Goal: Transaction & Acquisition: Purchase product/service

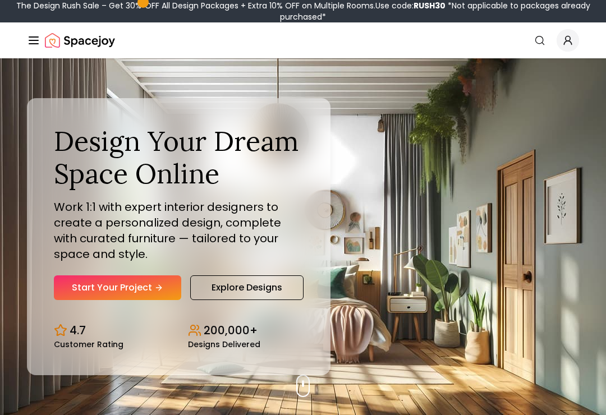
click at [81, 291] on link "Start Your Project" at bounding box center [117, 288] width 127 height 25
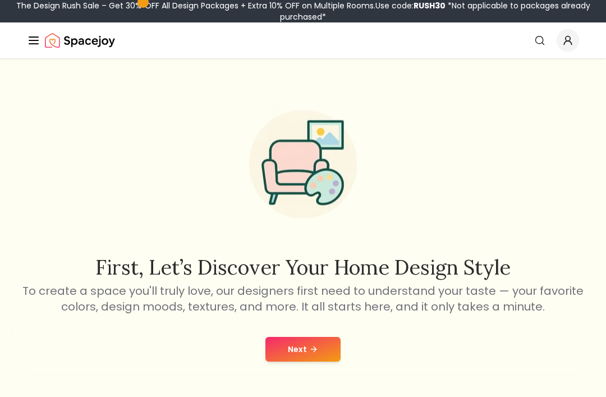
click at [304, 346] on button "Next" at bounding box center [302, 349] width 75 height 25
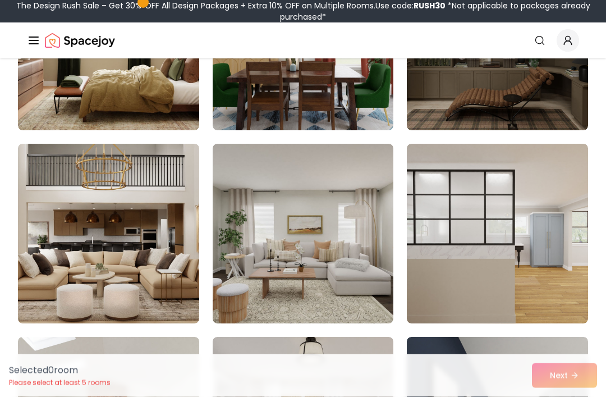
scroll to position [799, 0]
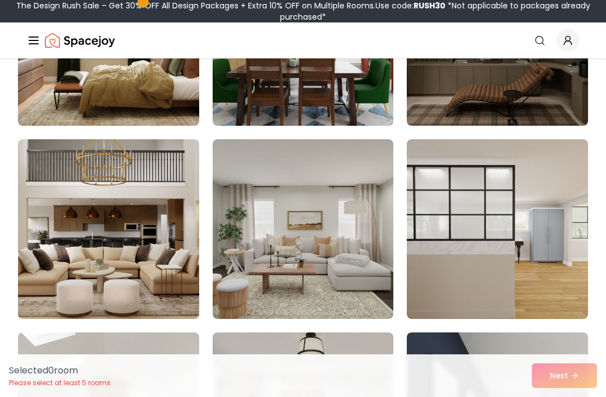
click at [549, 176] on img at bounding box center [497, 229] width 181 height 180
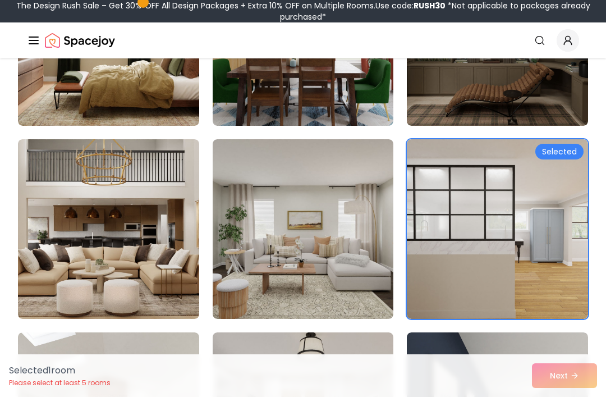
click at [554, 178] on img at bounding box center [497, 229] width 181 height 180
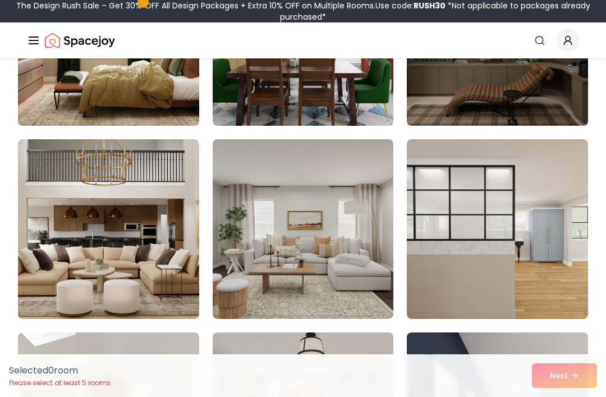
click at [557, 189] on img at bounding box center [497, 229] width 181 height 180
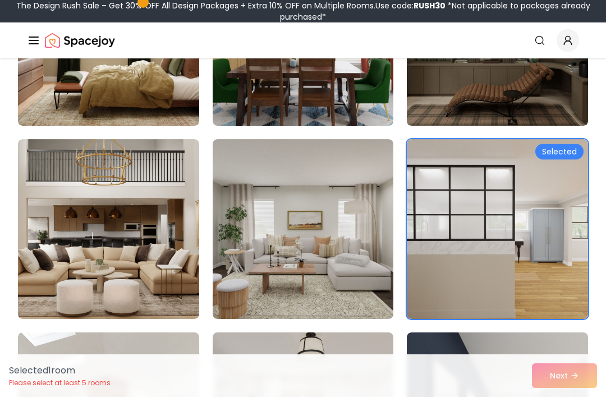
click at [190, 231] on img at bounding box center [108, 229] width 181 height 180
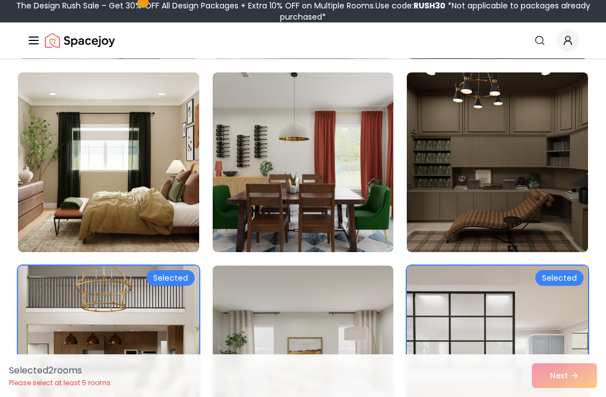
click at [512, 320] on img at bounding box center [497, 355] width 181 height 180
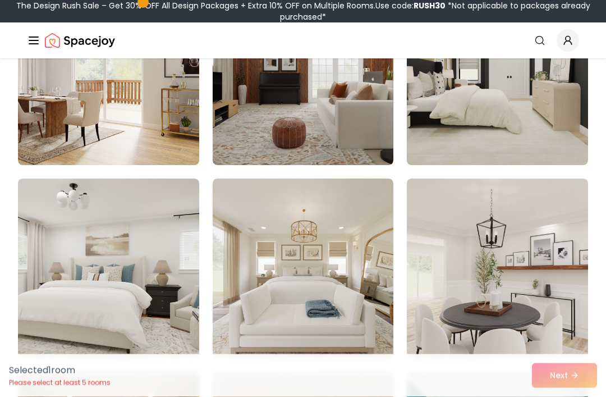
scroll to position [1339, 0]
click at [53, 70] on img at bounding box center [108, 75] width 181 height 180
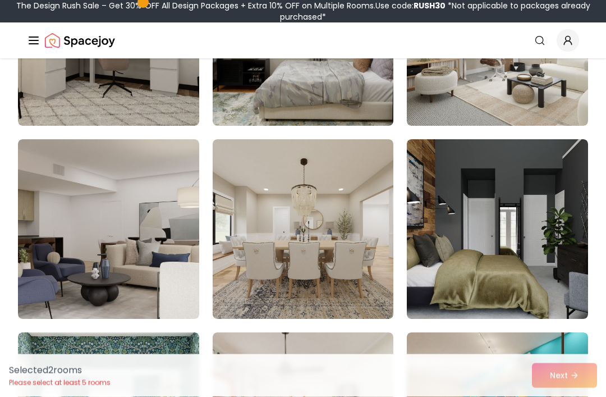
scroll to position [3471, 0]
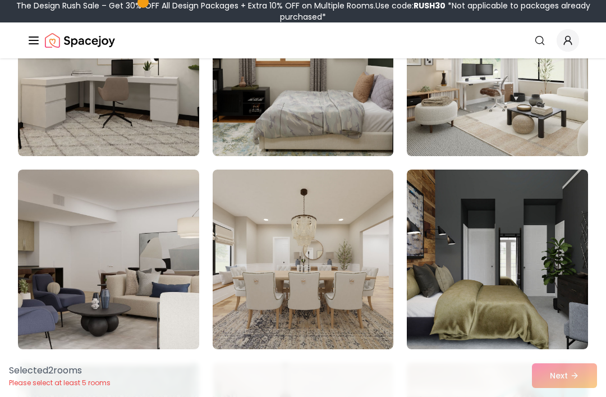
click at [495, 111] on img at bounding box center [497, 66] width 181 height 180
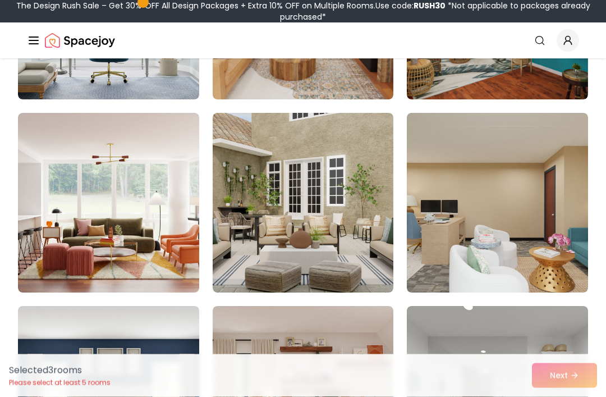
scroll to position [3918, 0]
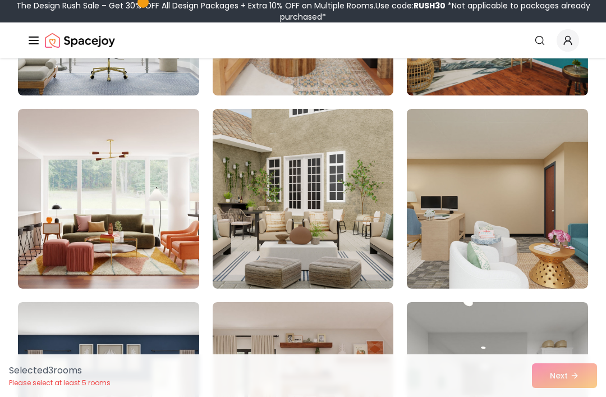
click at [375, 152] on img at bounding box center [303, 199] width 181 height 180
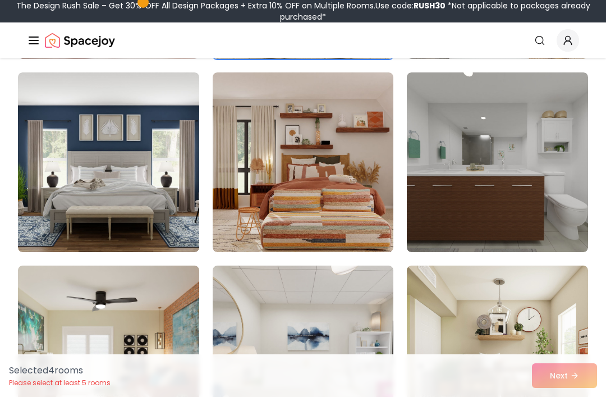
scroll to position [4150, 0]
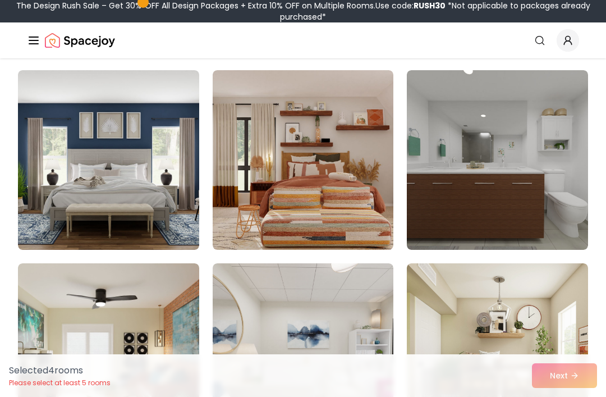
click at [518, 146] on img at bounding box center [497, 160] width 181 height 180
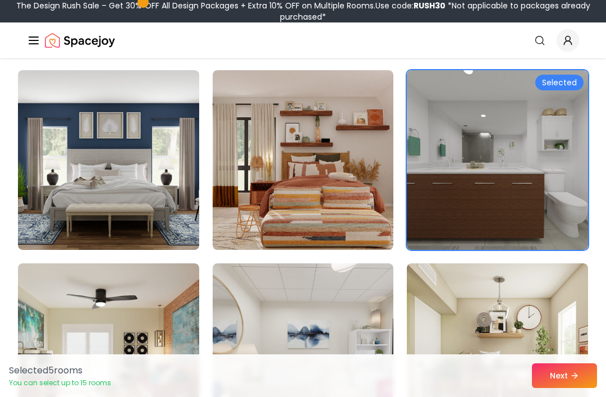
click at [567, 388] on button "Next" at bounding box center [564, 375] width 65 height 25
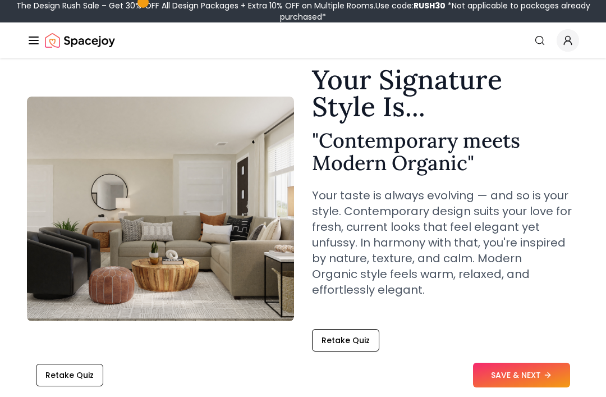
scroll to position [42, 0]
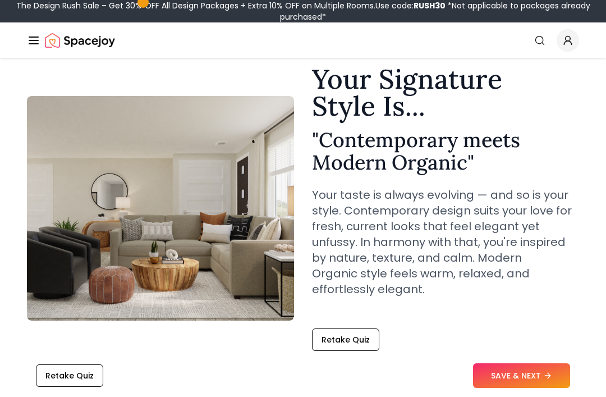
click at [511, 388] on button "SAVE & NEXT" at bounding box center [521, 375] width 97 height 25
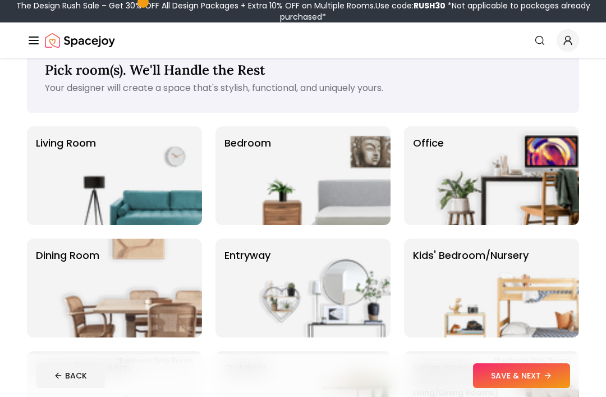
scroll to position [33, 0]
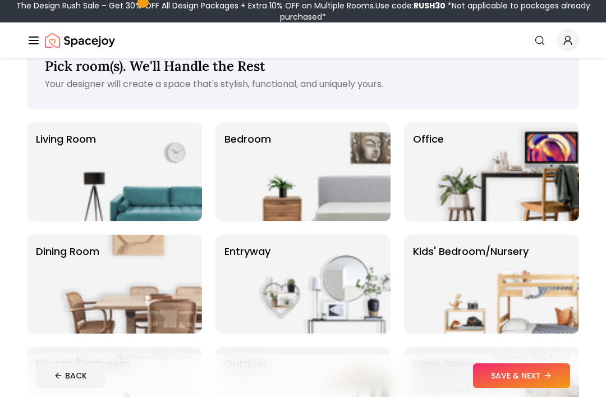
click at [193, 157] on img at bounding box center [130, 171] width 144 height 99
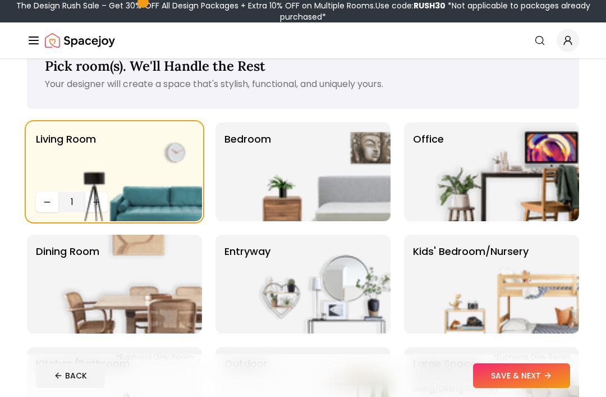
click at [97, 206] on img at bounding box center [130, 171] width 144 height 99
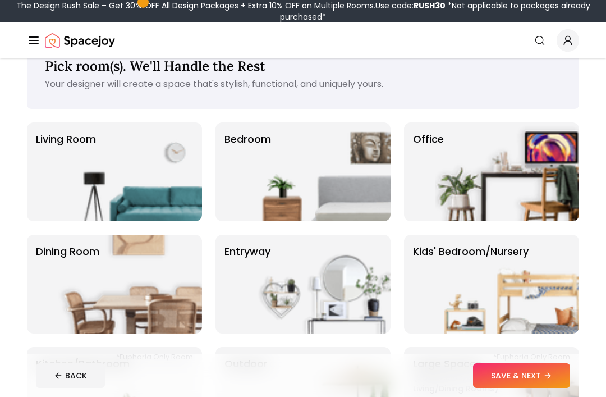
click at [193, 153] on img at bounding box center [130, 171] width 144 height 99
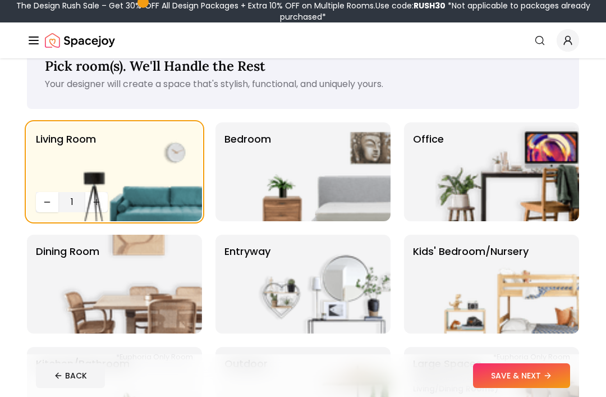
click at [95, 206] on img at bounding box center [130, 171] width 144 height 99
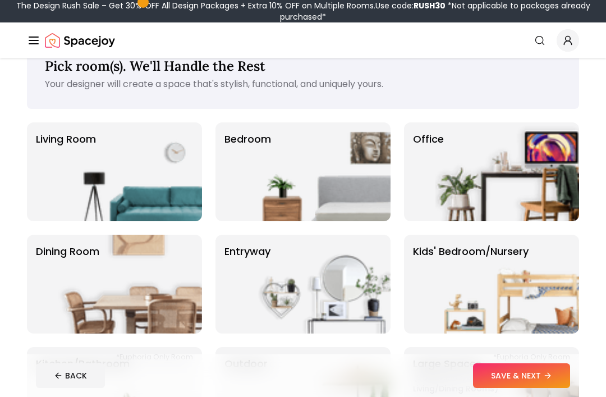
click at [153, 172] on img at bounding box center [130, 171] width 144 height 99
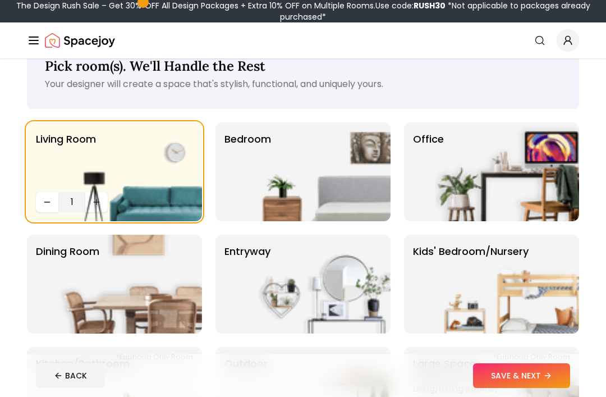
click at [370, 135] on img at bounding box center [319, 171] width 144 height 99
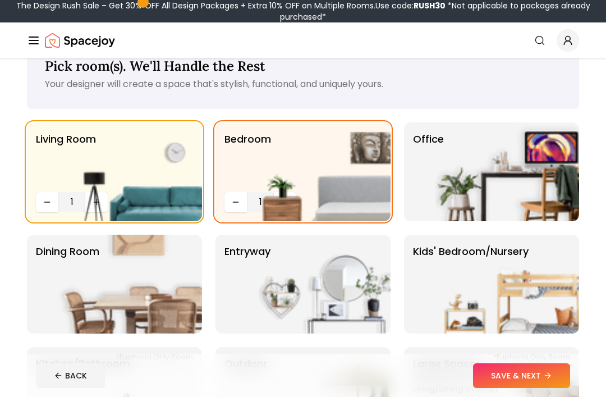
click at [282, 204] on img at bounding box center [319, 171] width 144 height 99
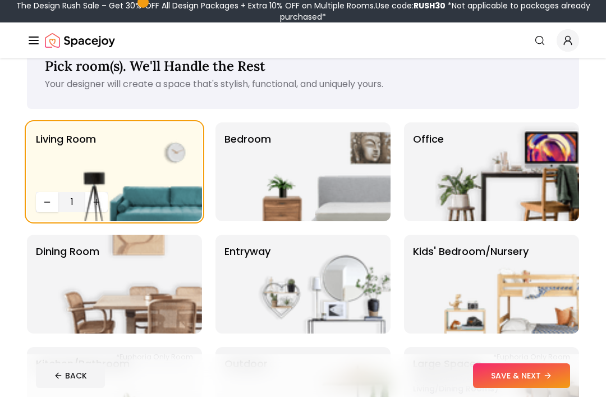
click at [304, 172] on img at bounding box center [319, 171] width 144 height 99
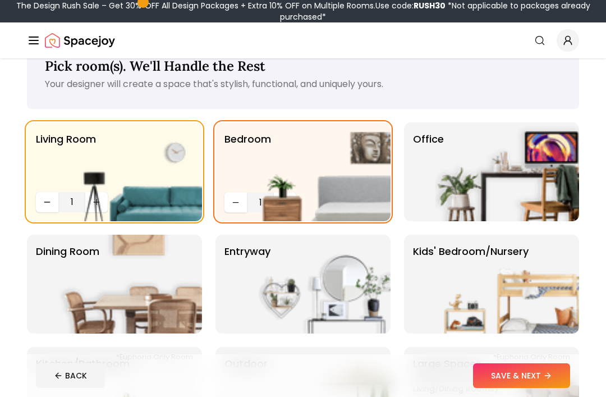
click at [341, 150] on img at bounding box center [319, 171] width 144 height 99
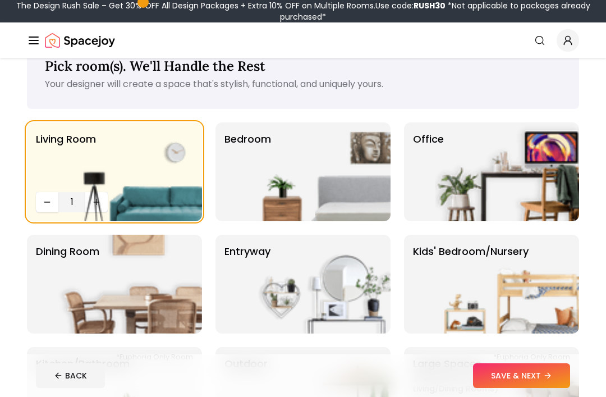
click at [341, 149] on img at bounding box center [319, 171] width 144 height 99
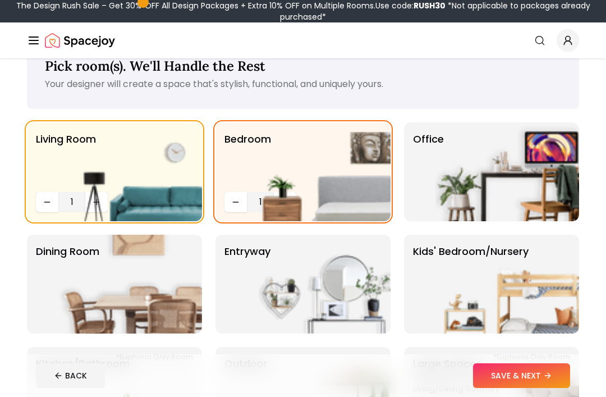
click at [272, 201] on img at bounding box center [319, 171] width 144 height 99
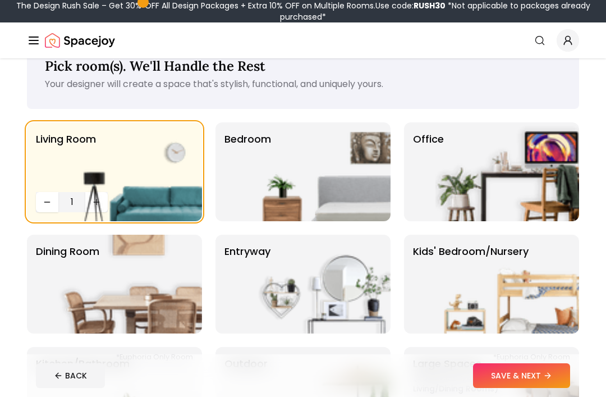
click at [285, 194] on img at bounding box center [319, 171] width 144 height 99
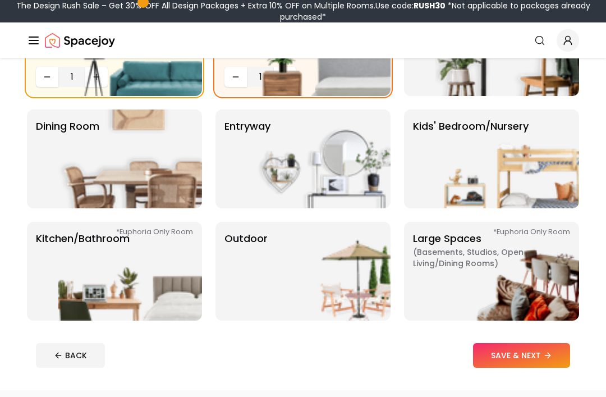
scroll to position [160, 0]
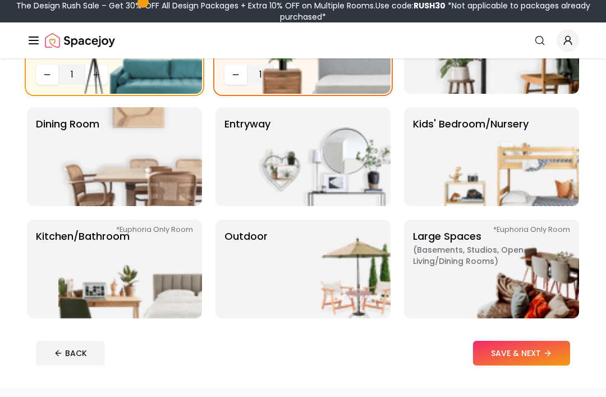
click at [501, 139] on img at bounding box center [507, 156] width 144 height 99
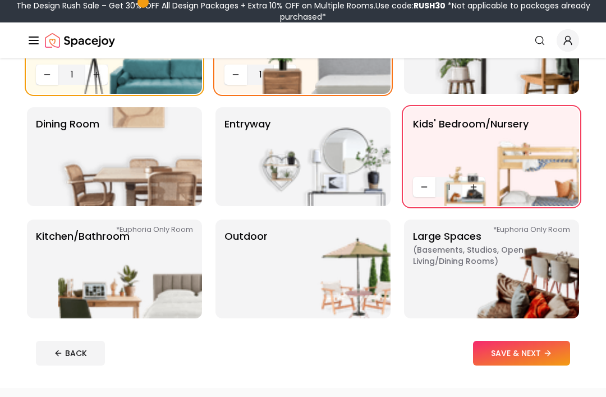
click at [154, 175] on img at bounding box center [130, 156] width 144 height 99
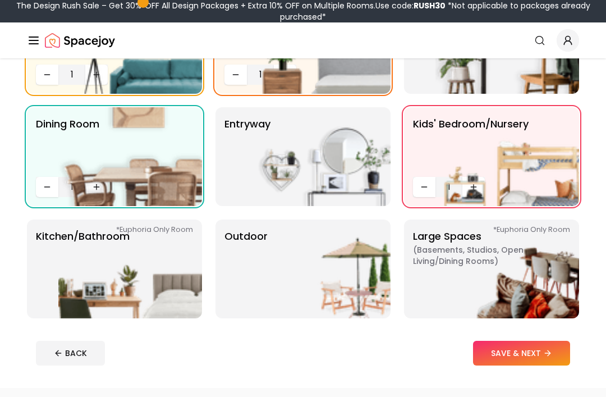
click at [357, 162] on img at bounding box center [319, 156] width 144 height 99
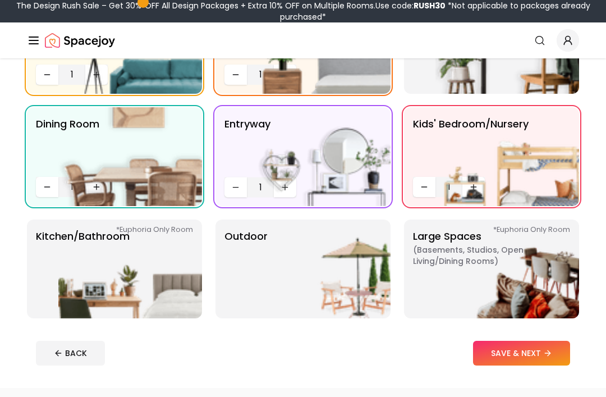
click at [178, 261] on img at bounding box center [130, 268] width 144 height 99
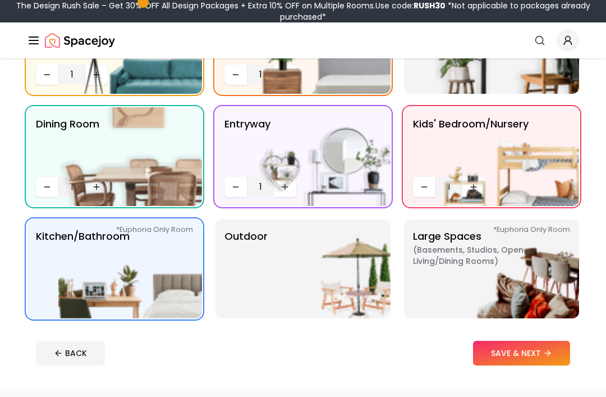
click at [284, 269] on img at bounding box center [319, 268] width 144 height 99
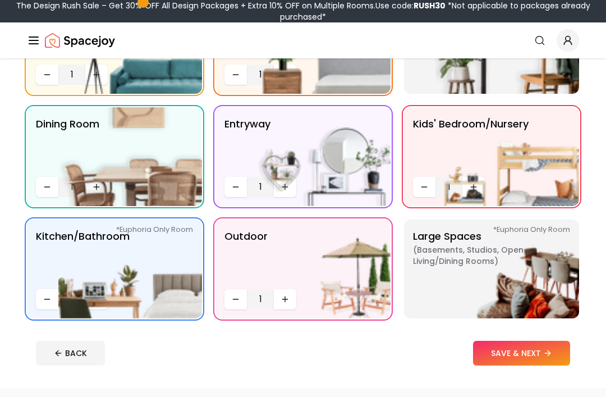
click at [494, 261] on img at bounding box center [507, 268] width 144 height 99
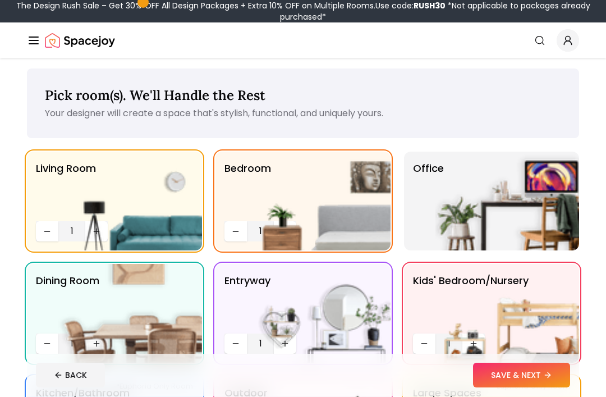
scroll to position [0, 0]
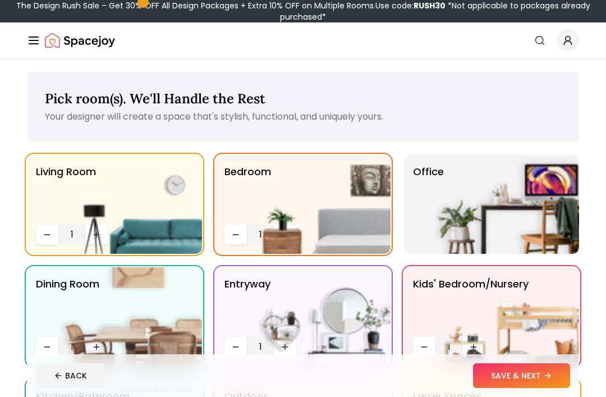
click at [519, 205] on img at bounding box center [507, 204] width 144 height 99
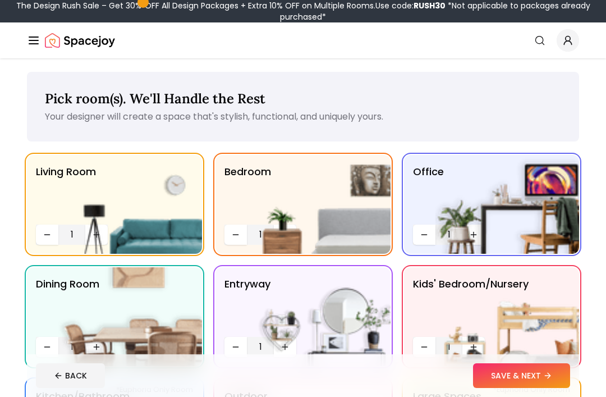
click at [530, 386] on button "SAVE & NEXT" at bounding box center [521, 375] width 97 height 25
